Goal: Task Accomplishment & Management: Use online tool/utility

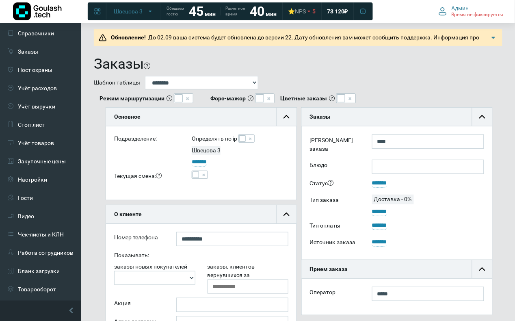
scroll to position [55, 191]
click at [47, 189] on link "Гости" at bounding box center [40, 198] width 81 height 18
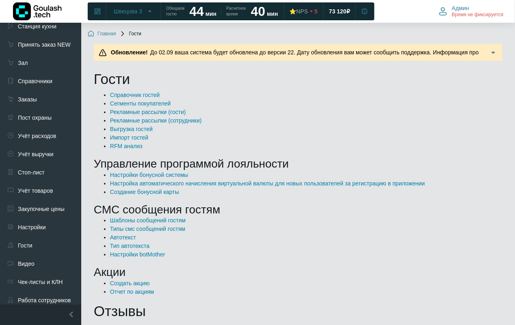
scroll to position [51, 0]
click at [50, 74] on link "Справочники" at bounding box center [40, 82] width 81 height 18
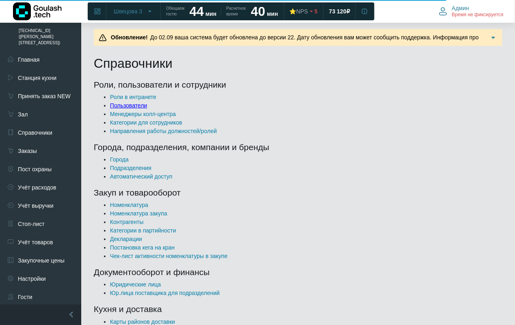
click at [141, 108] on link "Пользователи" at bounding box center [128, 105] width 37 height 6
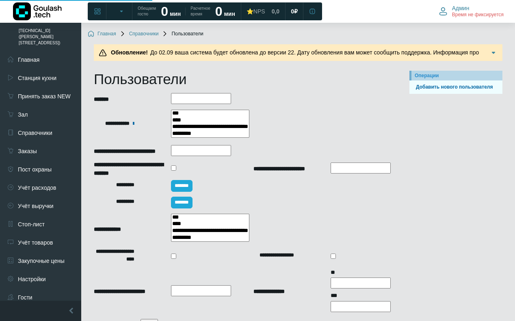
select select
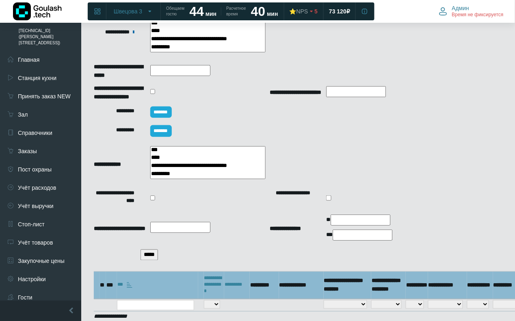
scroll to position [147, 0]
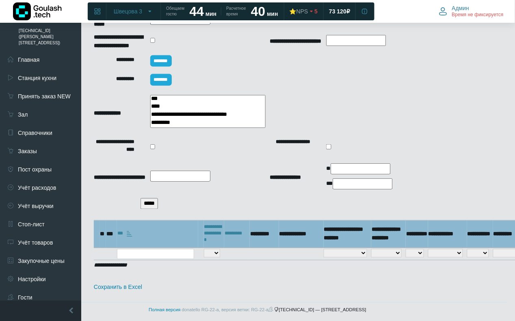
click at [158, 201] on input "*****" at bounding box center [149, 203] width 17 height 11
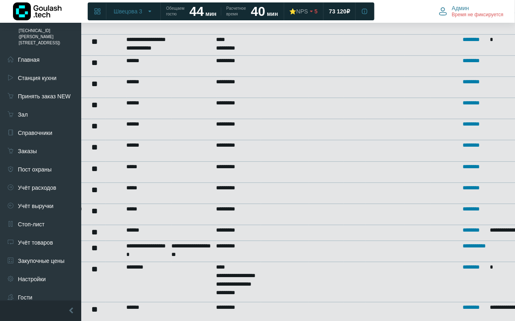
scroll to position [461, 0]
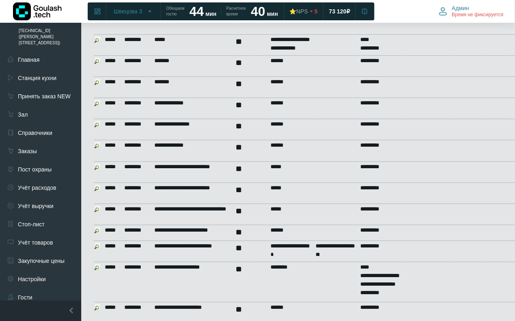
click at [96, 142] on img at bounding box center [97, 145] width 6 height 6
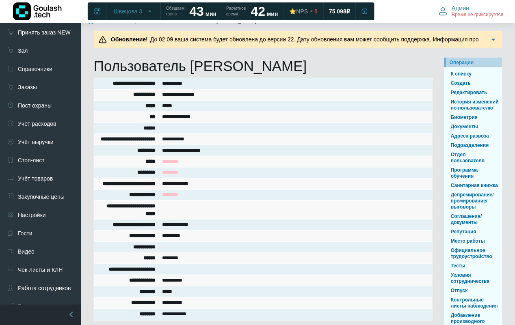
scroll to position [70, 0]
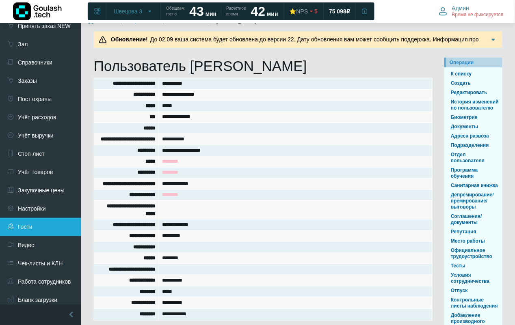
click at [48, 218] on link "Гости" at bounding box center [40, 227] width 81 height 18
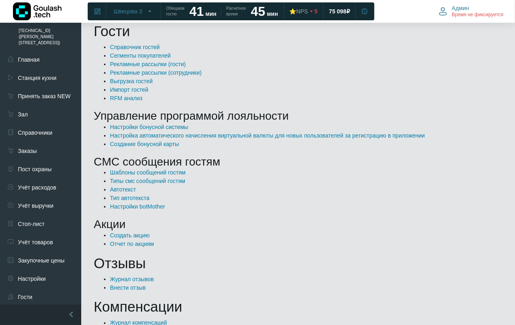
scroll to position [49, 0]
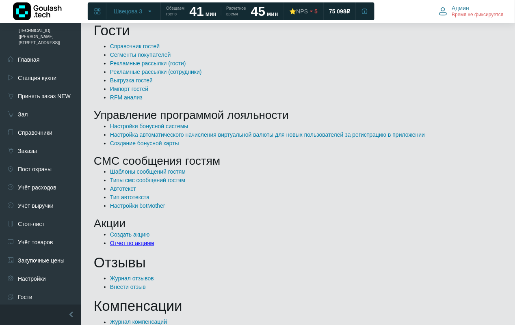
click at [137, 246] on link "Отчет по акциям" at bounding box center [132, 243] width 44 height 6
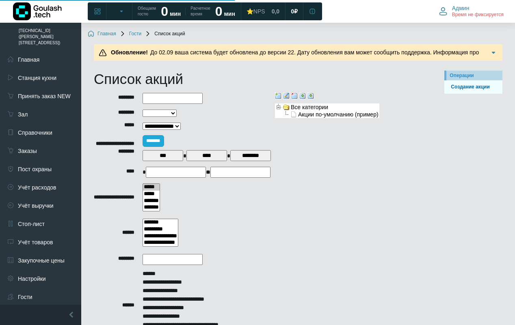
select select
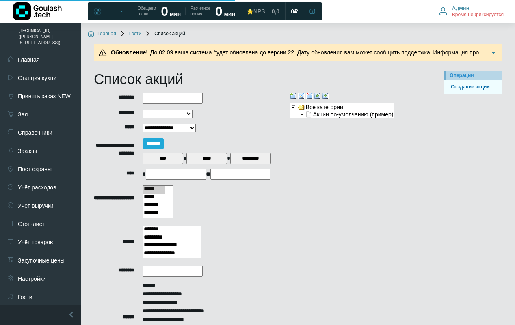
scroll to position [74, 0]
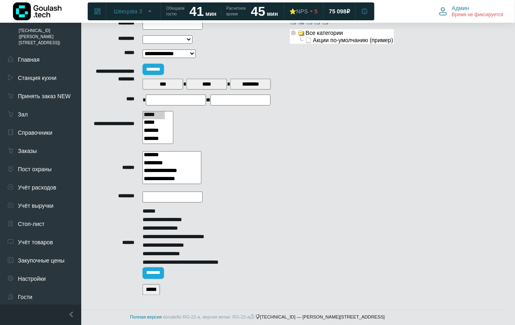
click at [160, 290] on input "*****" at bounding box center [151, 290] width 17 height 11
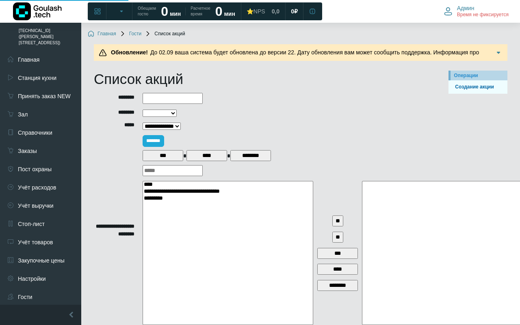
select select
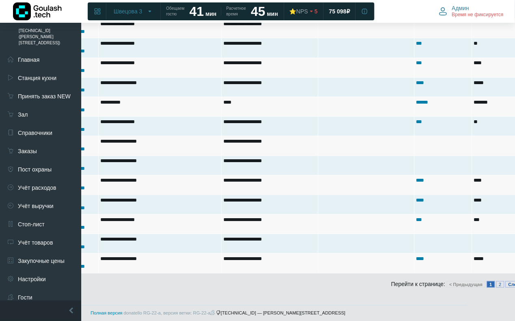
scroll to position [2028, 66]
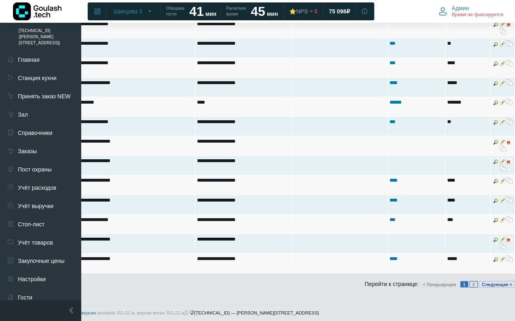
click at [470, 283] on link "2" at bounding box center [474, 284] width 8 height 6
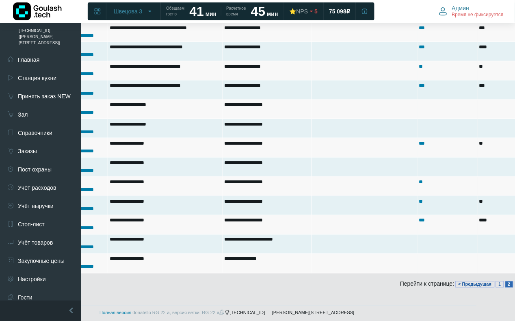
scroll to position [1498, 66]
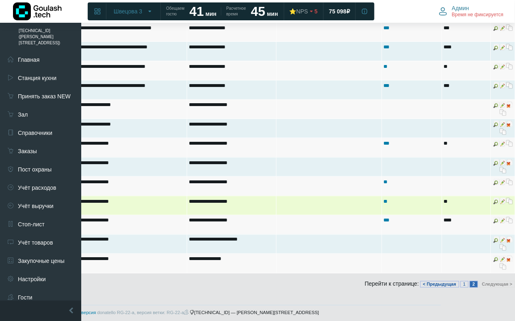
click at [509, 201] on img at bounding box center [510, 201] width 6 height 6
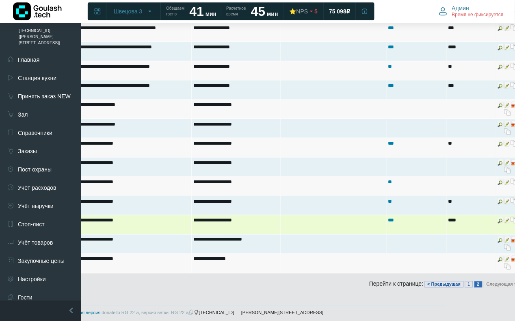
click at [498, 219] on img at bounding box center [501, 220] width 6 height 6
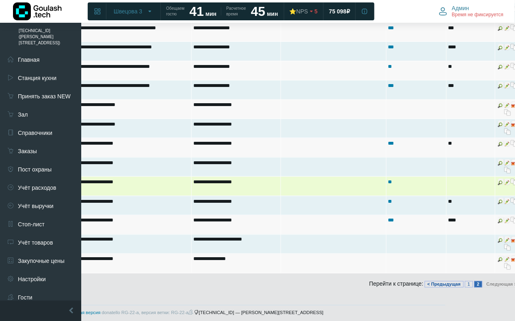
click at [497, 183] on td at bounding box center [508, 186] width 24 height 19
click at [498, 181] on img at bounding box center [501, 182] width 6 height 6
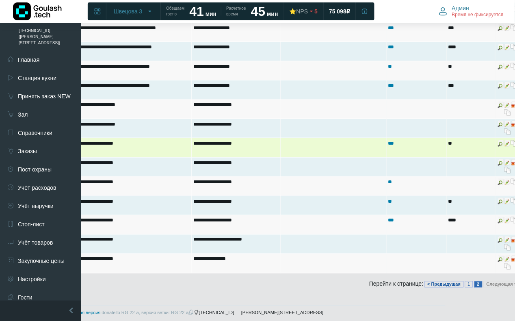
click at [498, 145] on img at bounding box center [501, 143] width 6 height 6
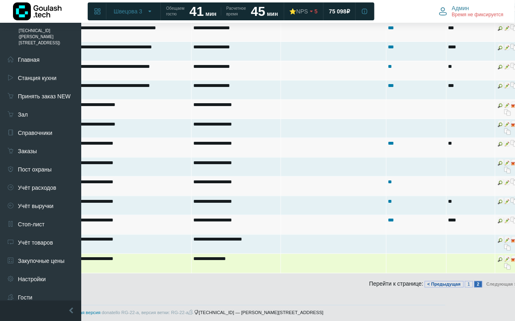
click at [498, 256] on img at bounding box center [501, 259] width 6 height 6
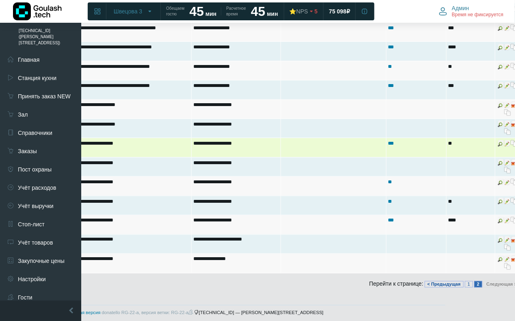
click at [498, 146] on img at bounding box center [501, 143] width 6 height 6
click at [512, 142] on img at bounding box center [514, 143] width 6 height 6
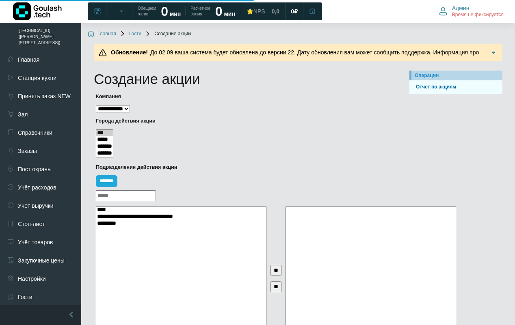
select select
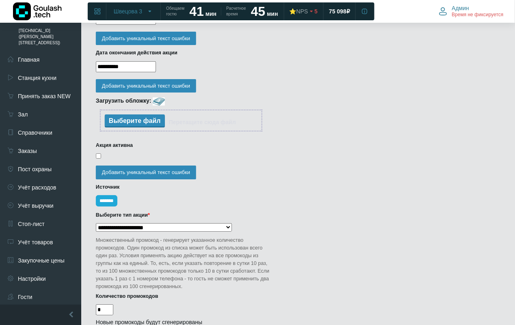
scroll to position [583, 0]
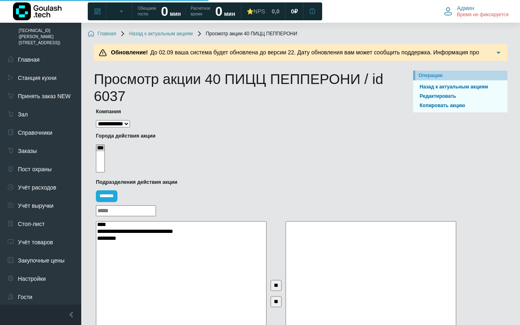
select select
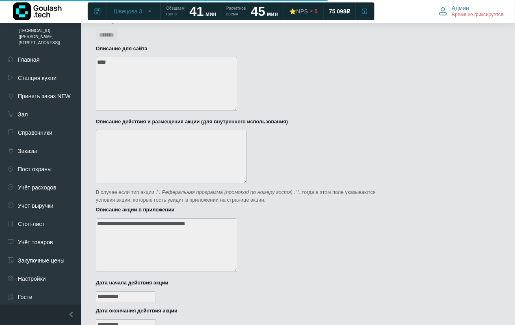
scroll to position [609, 0]
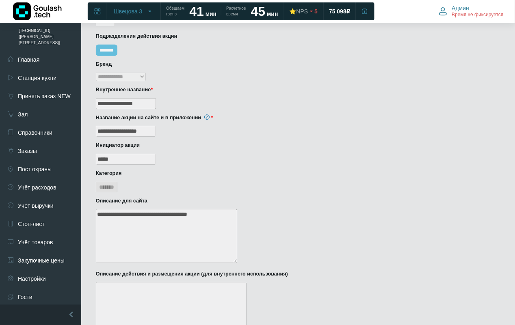
scroll to position [203, 0]
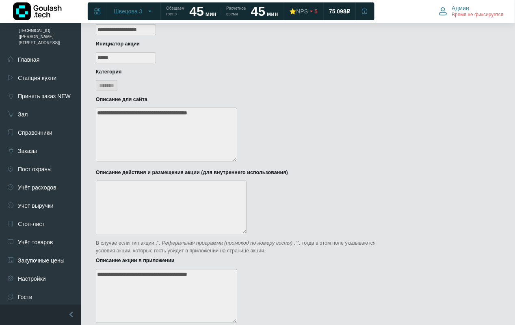
scroll to position [51, 0]
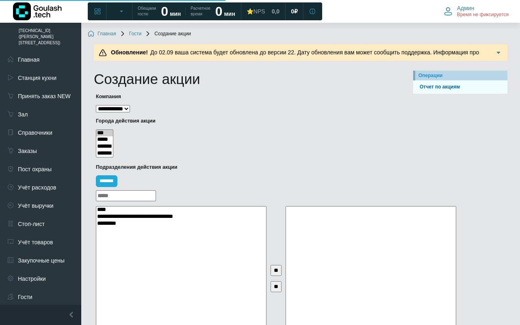
select select
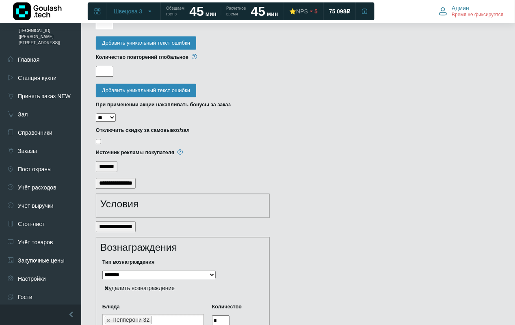
scroll to position [1122, 0]
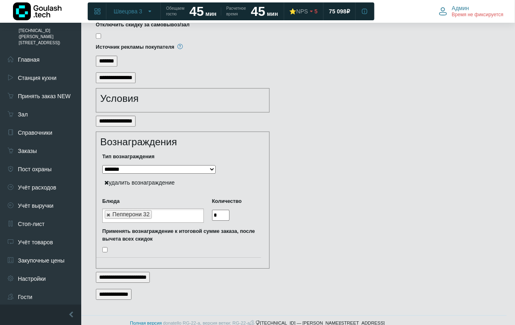
click at [108, 212] on link at bounding box center [108, 214] width 5 height 5
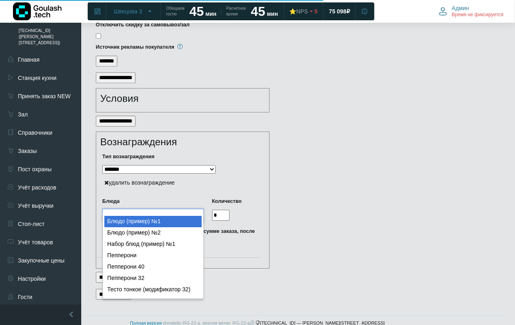
type input "*"
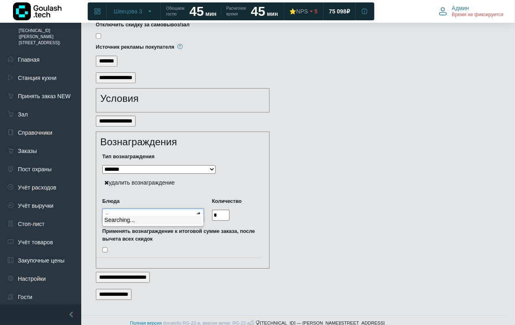
type input "***"
click at [108, 212] on link at bounding box center [108, 214] width 5 height 5
